Goal: Ask a question

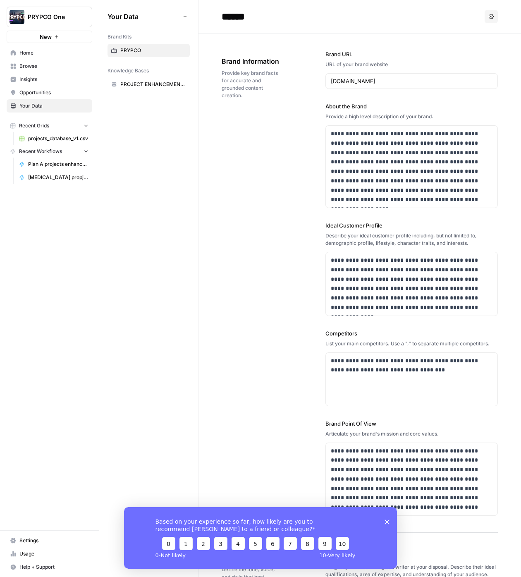
click at [389, 522] on icon "Close survey" at bounding box center [386, 521] width 5 height 5
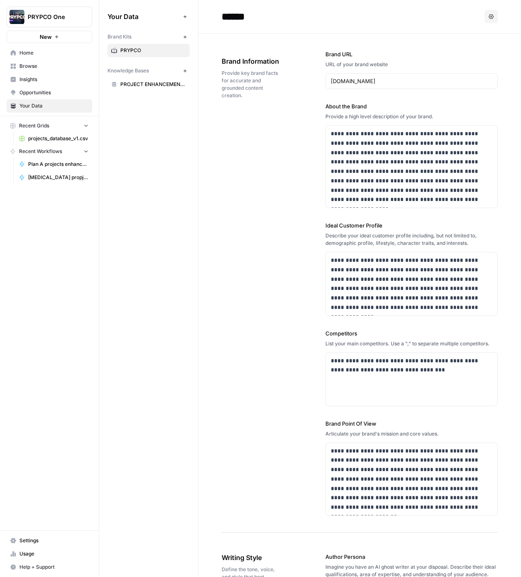
click at [42, 69] on span "Browse" at bounding box center [53, 65] width 69 height 7
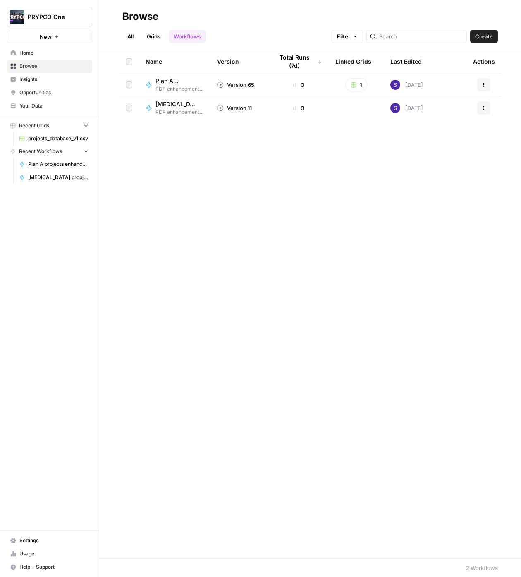
click at [186, 89] on span "PDP enhancement P1" at bounding box center [179, 88] width 48 height 7
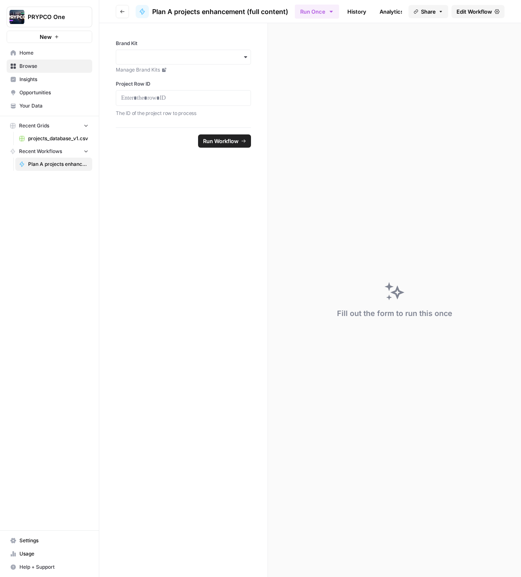
click at [450, 5] on div "Share Edit Workflow" at bounding box center [456, 11] width 96 height 13
click at [470, 20] on header "Go back Plan A projects enhancement (full content) Run Once History Analytics I…" at bounding box center [310, 11] width 422 height 23
click at [470, 14] on span "Edit Workflow" at bounding box center [474, 11] width 36 height 8
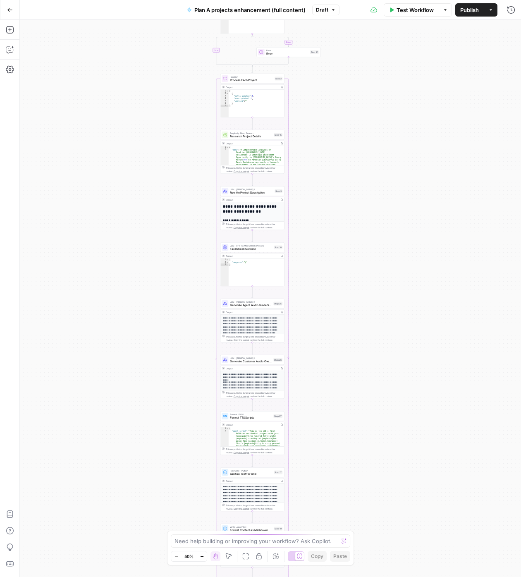
click at [114, 364] on div "true false Workflow Set Inputs Inputs Read from Grid Read Project Descriptions …" at bounding box center [270, 298] width 501 height 557
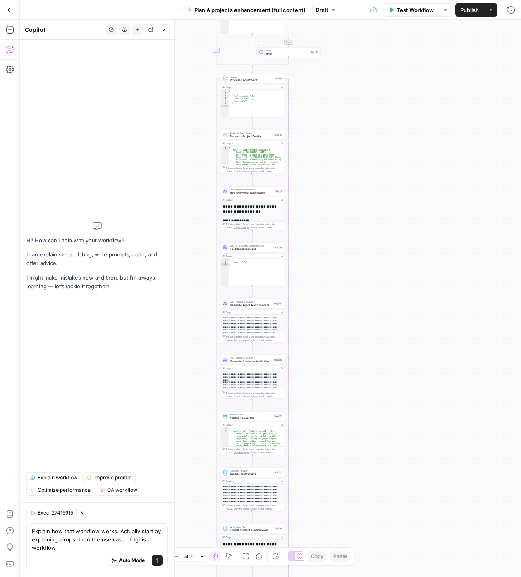
type textarea "Explain how that workflow works. Actually start by explaining airops, then the …"
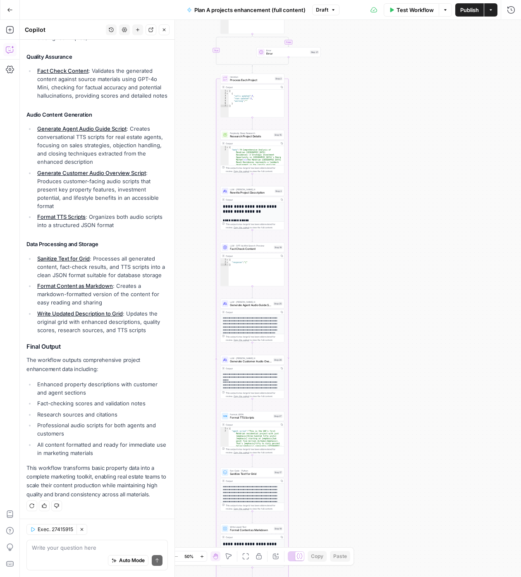
scroll to position [747, 0]
click at [361, 313] on div "false true Workflow Set Inputs Inputs Read from Grid Read Project Descriptions …" at bounding box center [270, 298] width 501 height 557
